Goal: Transaction & Acquisition: Purchase product/service

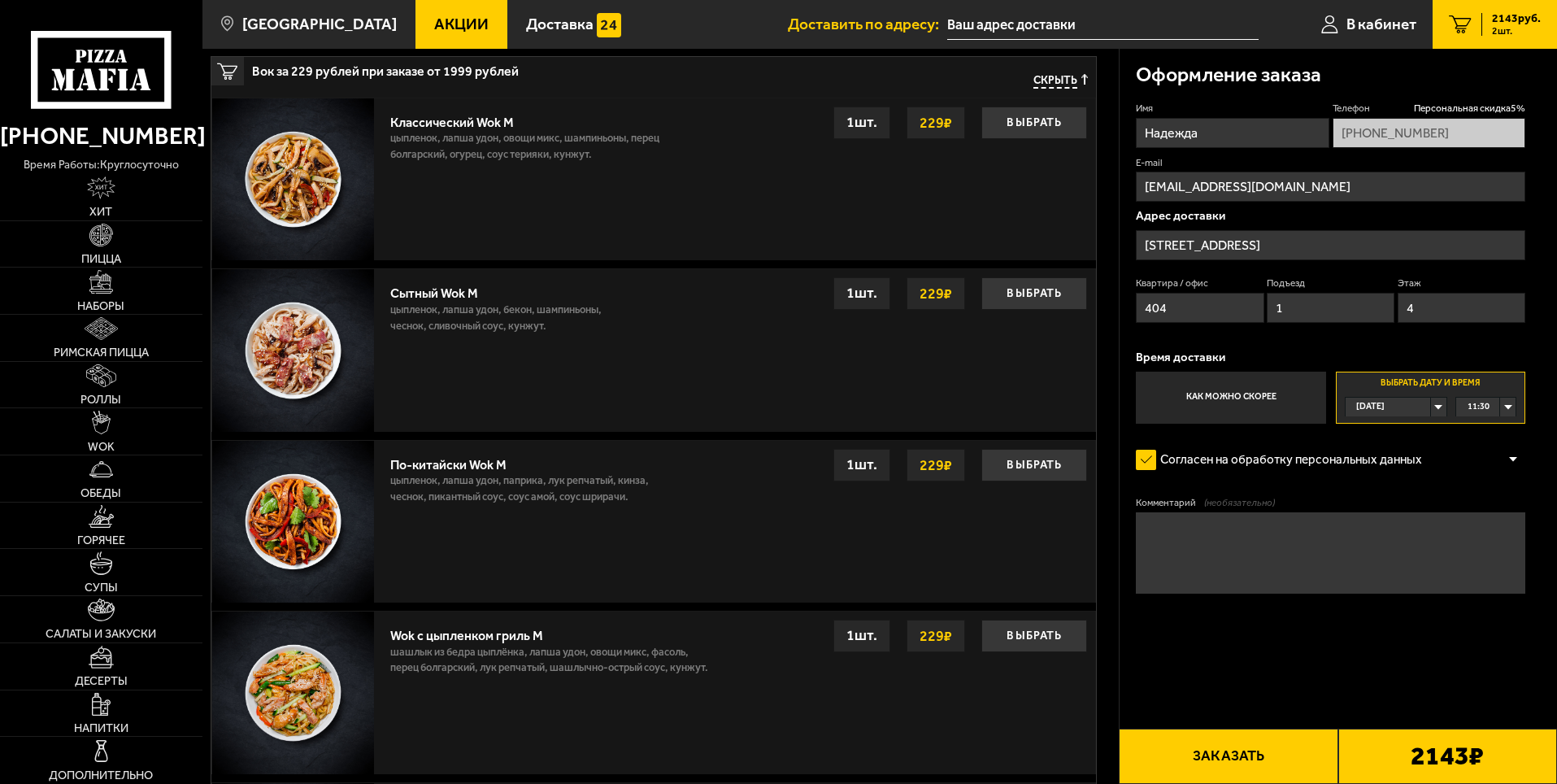
click at [1431, 413] on div "[DATE]" at bounding box center [1389, 407] width 85 height 18
click at [1390, 490] on span "пт, 03.10" at bounding box center [1375, 487] width 37 height 18
click at [1510, 407] on div "00:00" at bounding box center [1485, 407] width 59 height 18
click at [1431, 401] on div "[DATE]" at bounding box center [1389, 407] width 85 height 18
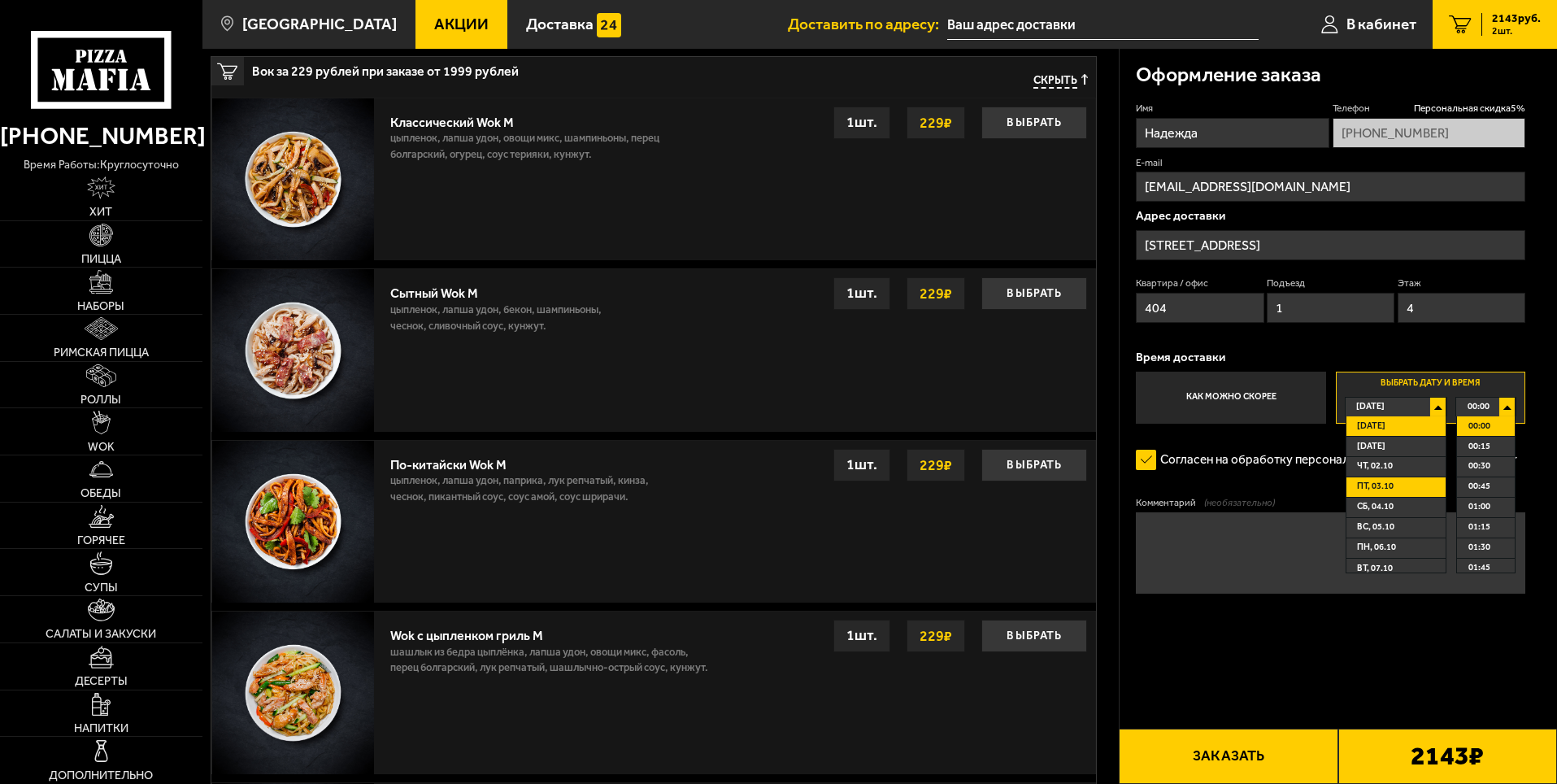
click at [1404, 492] on li "пт, 03.10" at bounding box center [1396, 487] width 99 height 20
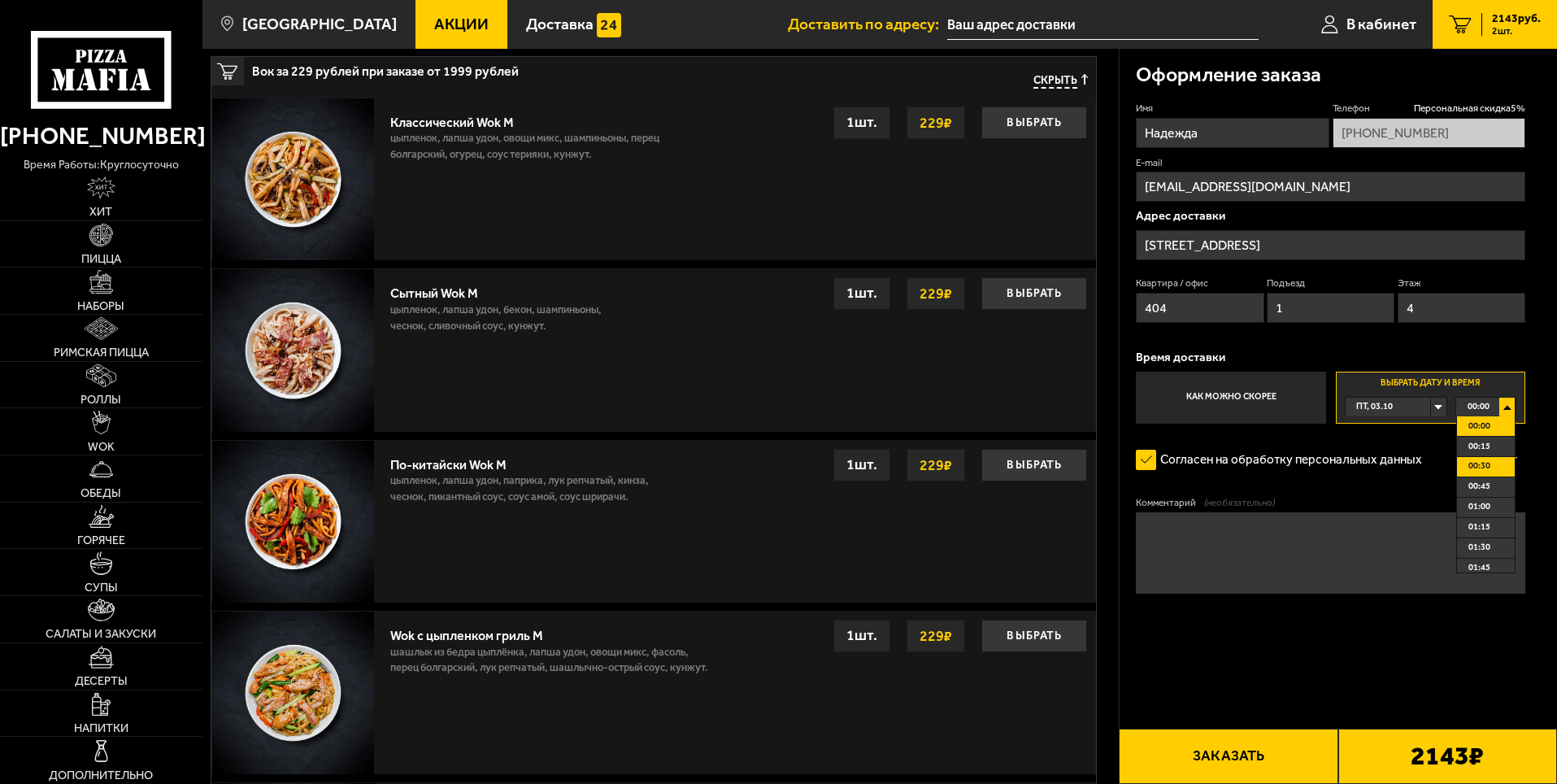
click at [1495, 461] on li "00:30" at bounding box center [1485, 467] width 58 height 20
click at [1514, 405] on div "00:30" at bounding box center [1485, 407] width 59 height 18
click at [1497, 528] on li "12:15" at bounding box center [1485, 525] width 58 height 20
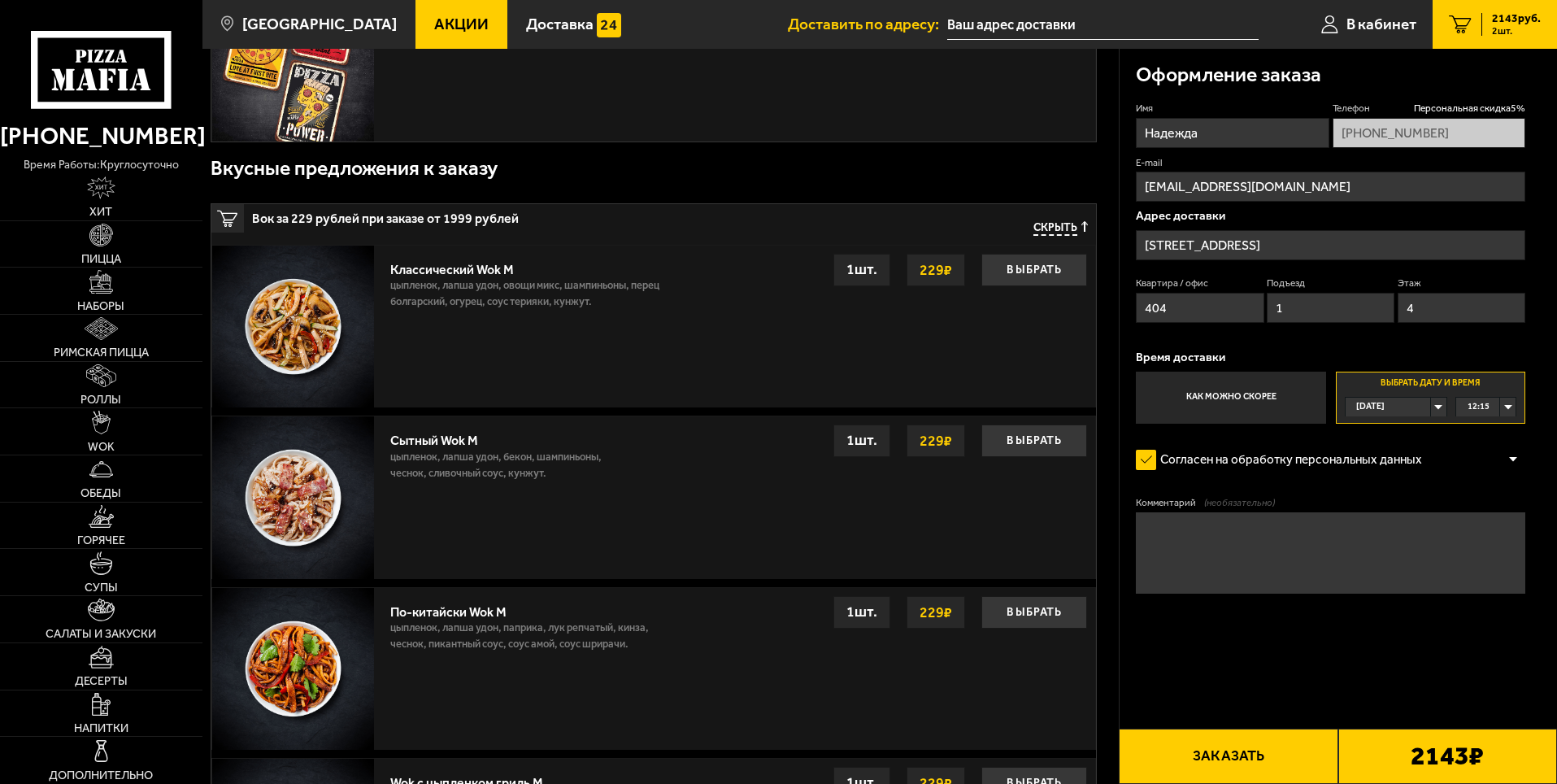
scroll to position [325, 0]
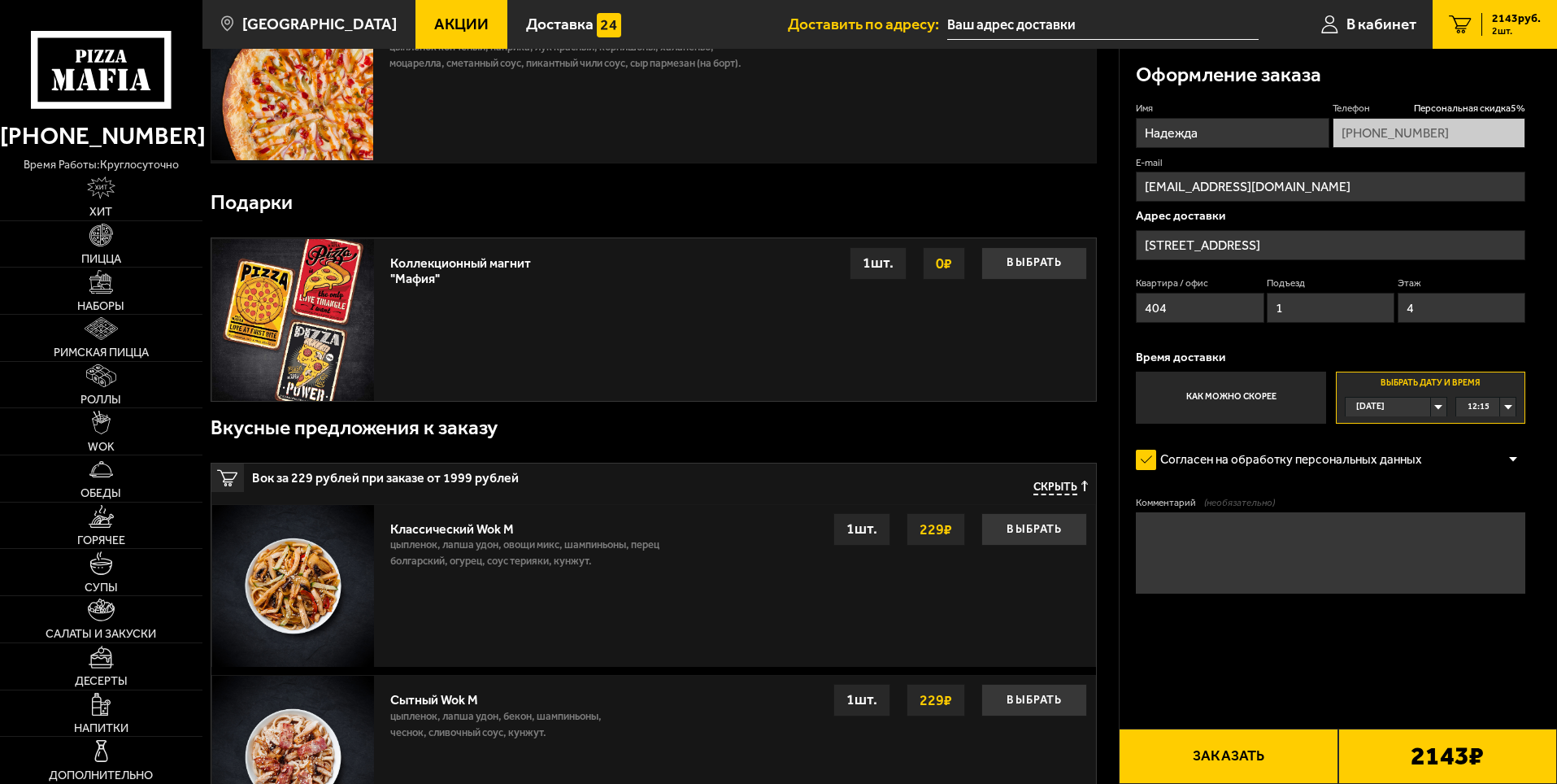
click at [1431, 408] on div "[DATE]" at bounding box center [1389, 407] width 85 height 18
click at [1393, 491] on span "пт, 03.10" at bounding box center [1375, 487] width 37 height 18
click at [1510, 408] on div "00:00" at bounding box center [1485, 407] width 59 height 18
click at [1481, 452] on span "12:15" at bounding box center [1479, 443] width 22 height 18
